Goal: Information Seeking & Learning: Understand process/instructions

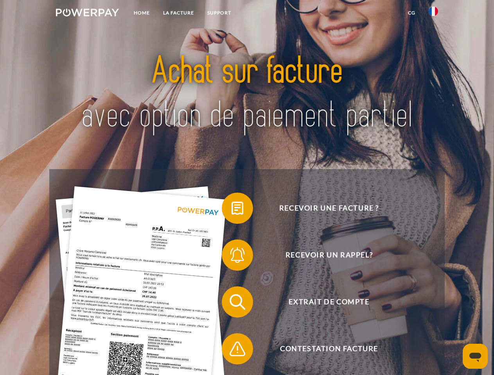
click at [87, 14] on img at bounding box center [87, 13] width 63 height 8
click at [433, 14] on img at bounding box center [433, 11] width 9 height 9
click at [411, 13] on link "CG" at bounding box center [411, 13] width 21 height 14
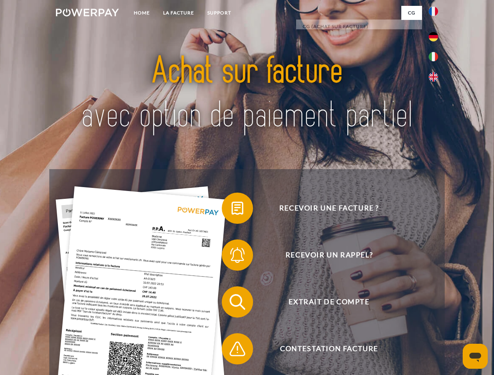
click at [231, 210] on span at bounding box center [225, 208] width 39 height 39
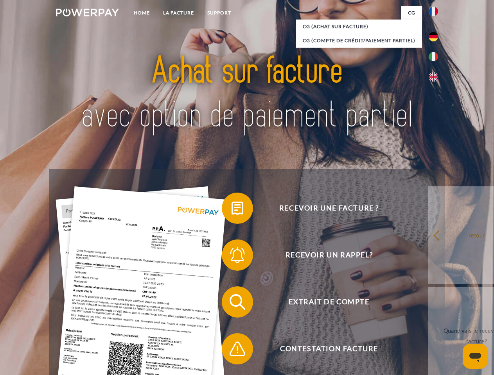
click at [231, 257] on span at bounding box center [225, 255] width 39 height 39
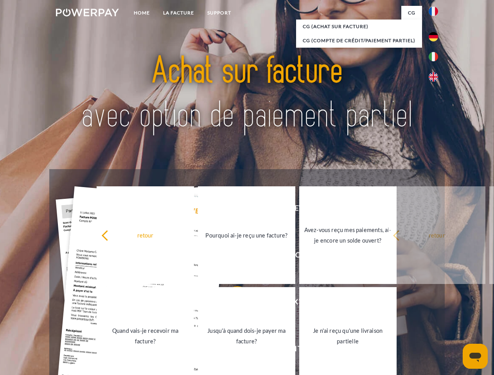
click at [231, 304] on link "Jusqu'à quand dois-je payer ma facture?" at bounding box center [246, 336] width 97 height 98
click at [231, 351] on span at bounding box center [225, 349] width 39 height 39
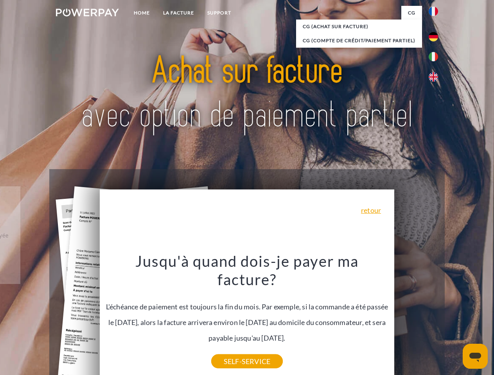
click at [475, 357] on icon "Ouvrir la fenêtre de messagerie" at bounding box center [475, 357] width 12 height 9
